Goal: Find specific page/section: Find specific page/section

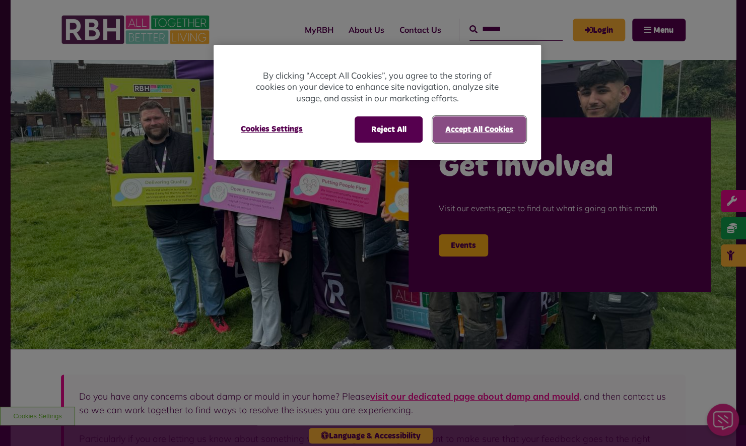
click at [456, 130] on button "Accept All Cookies" at bounding box center [479, 129] width 93 height 26
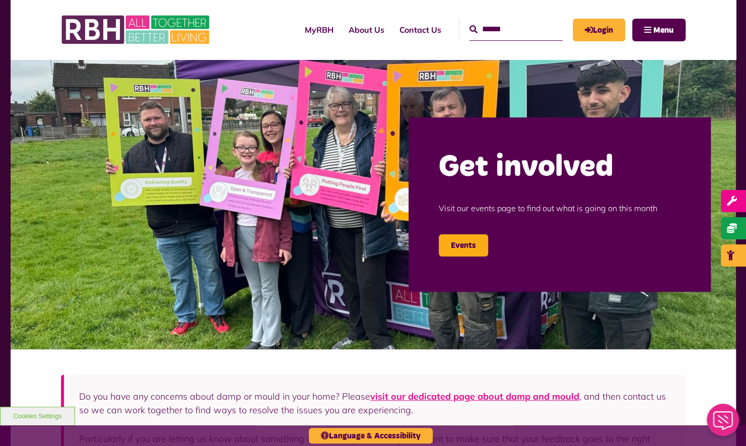
click at [485, 33] on input "Search" at bounding box center [516, 30] width 93 height 22
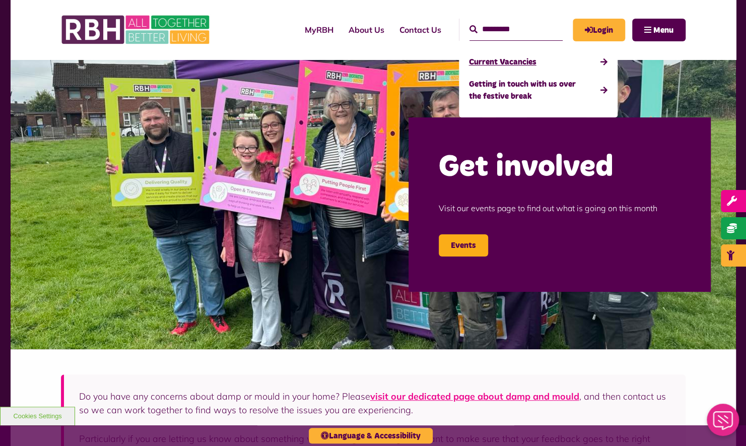
type input "*********"
click at [492, 59] on link "Current Vacancies" at bounding box center [538, 62] width 139 height 22
